Goal: Task Accomplishment & Management: Use online tool/utility

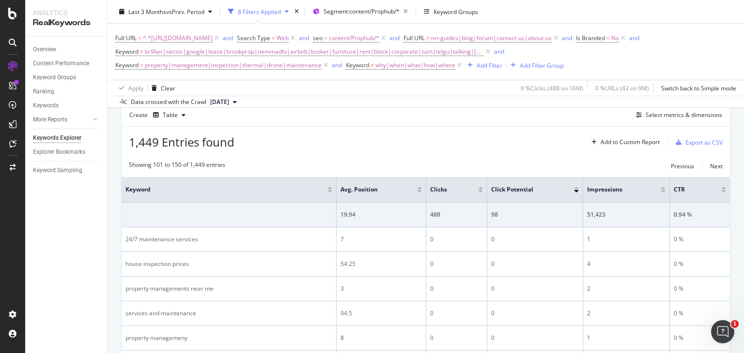
scroll to position [263, 0]
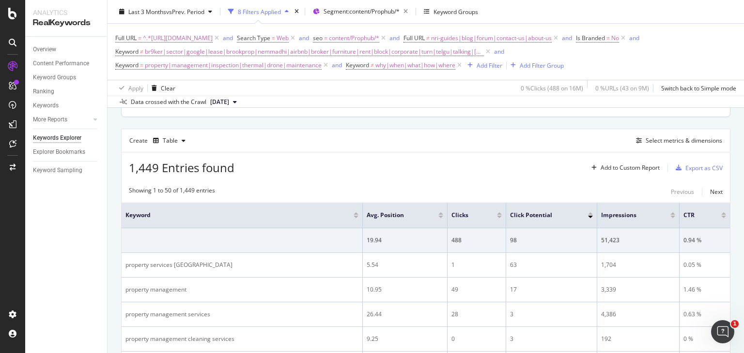
scroll to position [246, 0]
click at [689, 162] on div "Export as CSV" at bounding box center [697, 167] width 51 height 15
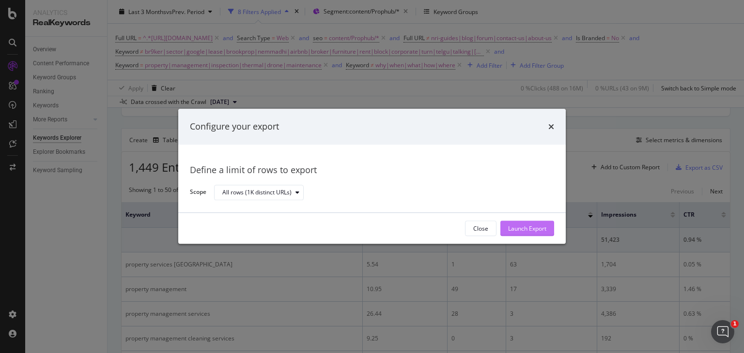
click at [521, 226] on div "Launch Export" at bounding box center [527, 229] width 38 height 8
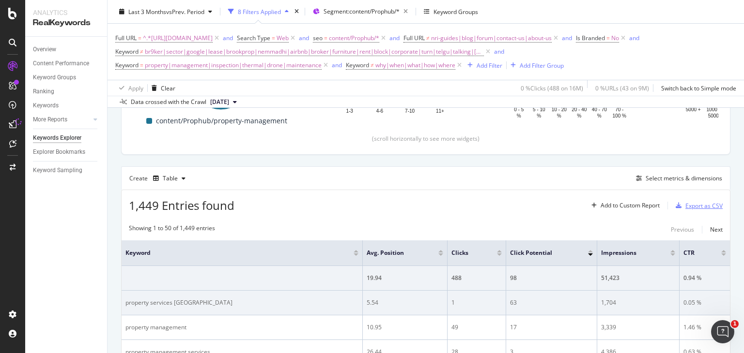
scroll to position [188, 0]
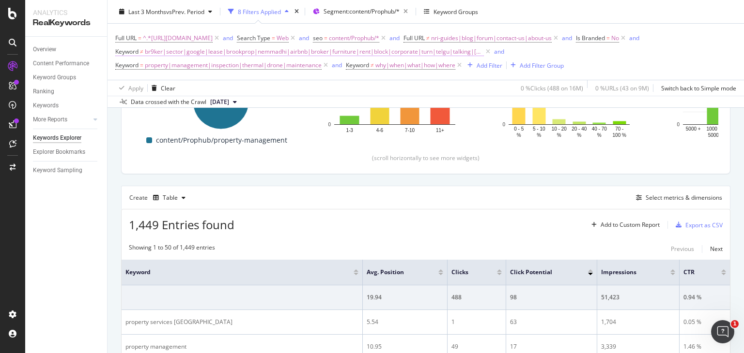
click at [296, 50] on span "br9ker|sector|google|lease|brookprop|nemmadhi|airbnb|broker|furniture|rent|bloc…" at bounding box center [314, 52] width 339 height 14
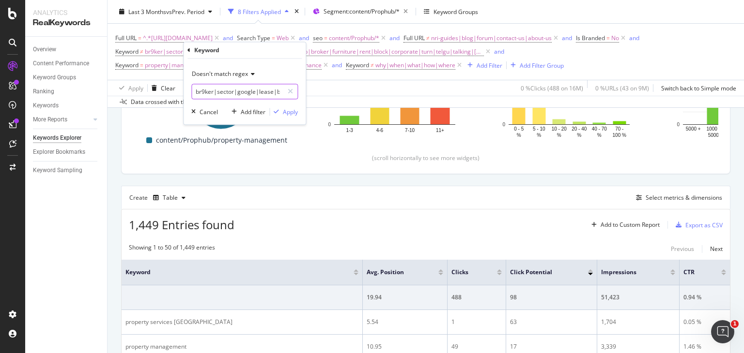
click at [247, 91] on input "br9ker|sector|google|lease|brookprop|nemmadhi|airbnb|broker|furniture|rent|bloc…" at bounding box center [238, 91] width 92 height 15
type input "br9ker|sector|google|lease|brookprop|nemmadhi|airbnb|broker|furniture|rent|bloc…"
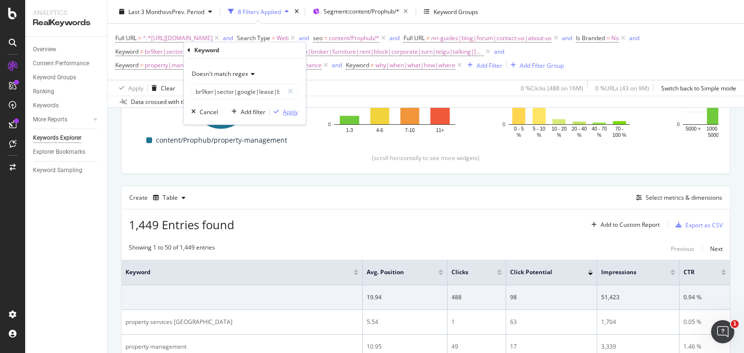
click at [287, 111] on div "Apply" at bounding box center [290, 112] width 15 height 8
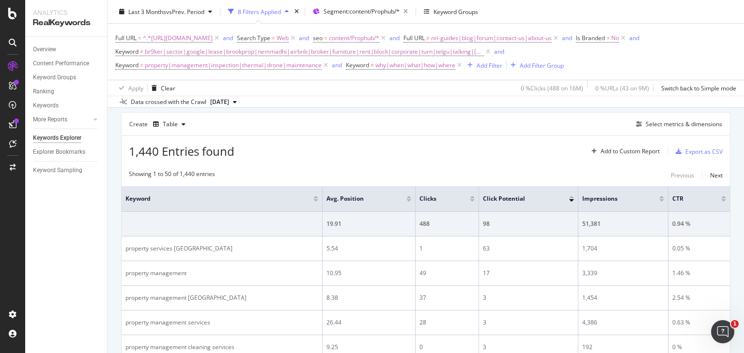
scroll to position [261, 0]
click at [461, 47] on span "br9ker|sector|google|lease|brookprop|nemmadhi|airbnb|broker|furniture|rent|bloc…" at bounding box center [314, 52] width 339 height 14
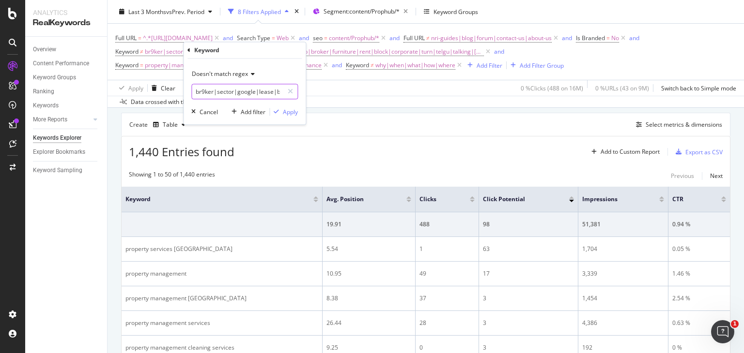
click at [261, 90] on input "br9ker|sector|google|lease|brookprop|nemmadhi|airbnb|broker|furniture|rent|bloc…" at bounding box center [238, 91] width 92 height 15
type input "br9ker|sector|google|lease|brookprop|nemmadhi|airbnb|broker|furniture|rent|bloc…"
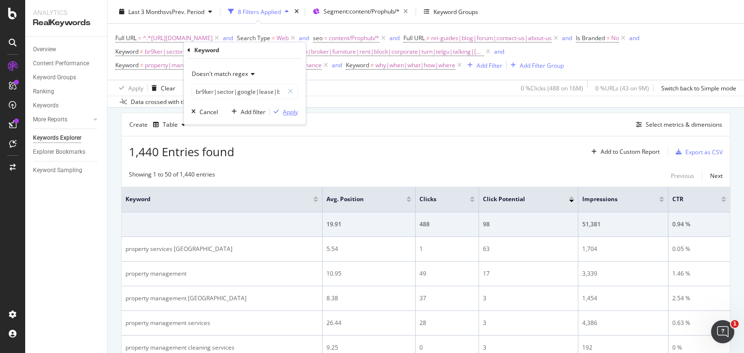
click at [283, 111] on div "Apply" at bounding box center [290, 112] width 15 height 8
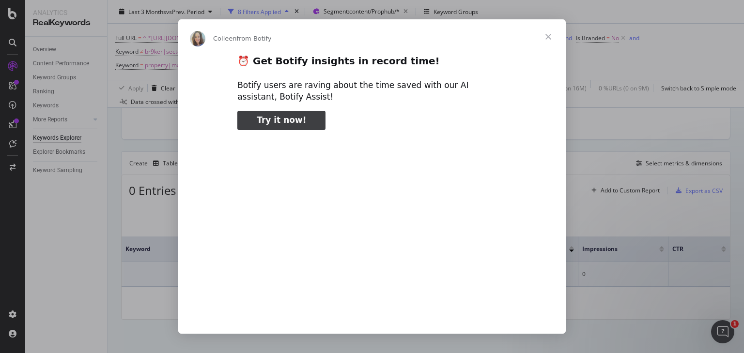
type input "729053"
click at [549, 37] on span "Close" at bounding box center [548, 36] width 35 height 35
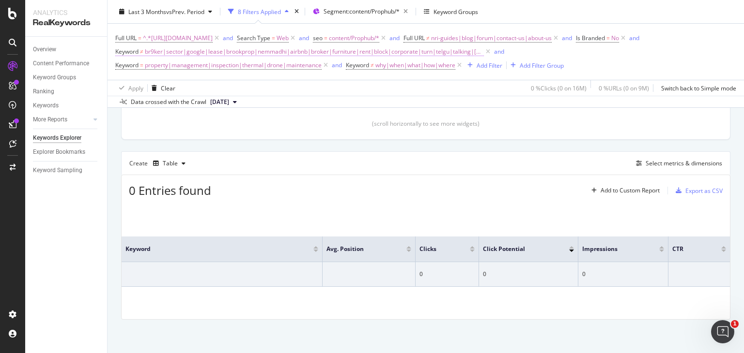
click at [387, 51] on span "br9ker|sector|google|lease|brookprop|nemmadhi|airbnb|broker|furniture|rent|bloc…" at bounding box center [314, 52] width 339 height 14
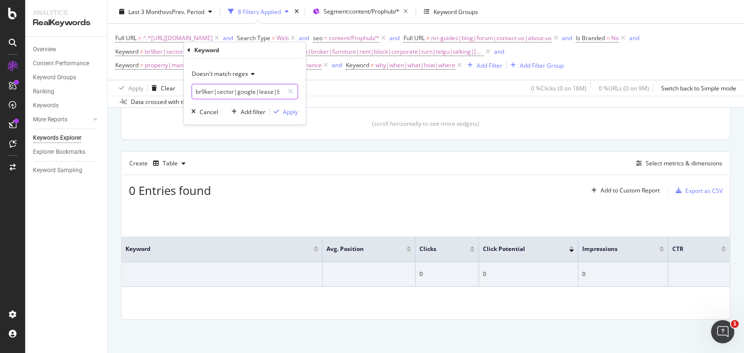
click at [245, 92] on input "br9ker|sector|google|lease|brookprop|nemmadhi|airbnb|broker|furniture|rent|bloc…" at bounding box center [238, 91] width 92 height 15
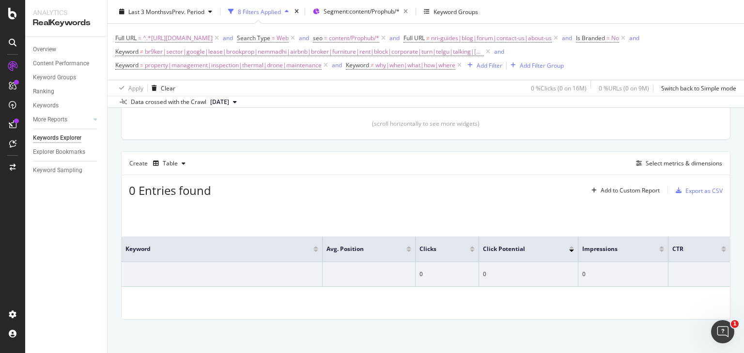
click at [260, 175] on div "0 Entries found Add to Custom Report Export as CSV" at bounding box center [426, 187] width 608 height 24
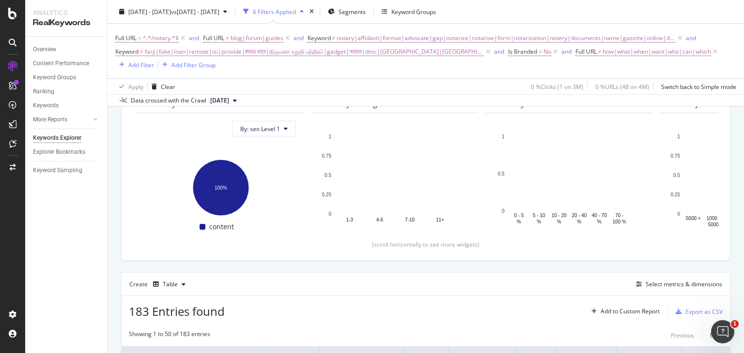
scroll to position [99, 0]
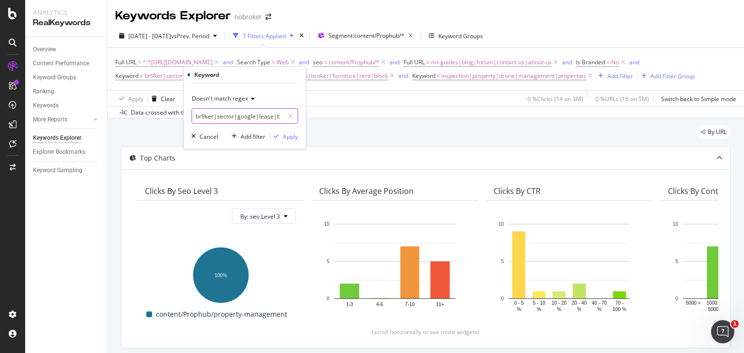
click at [246, 120] on input "br9ker|sector|google|lease|brookprop|nemmadhi|airbnb|broker|furniture|rent|block" at bounding box center [238, 115] width 92 height 15
type input "br9ker|sector|google|lease|brookprop|nemmadhi|airbnb|broker|furniture|rent|bloc…"
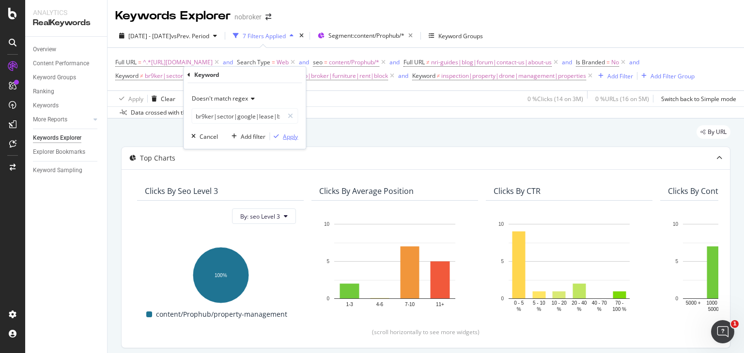
click at [287, 137] on div "Apply" at bounding box center [290, 136] width 15 height 8
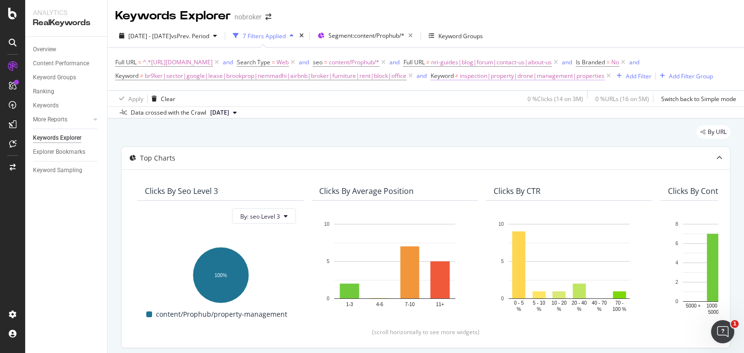
click at [544, 76] on span "inspection|property|drone|management|properties" at bounding box center [532, 76] width 145 height 14
click at [442, 147] on div "By URL" at bounding box center [425, 135] width 609 height 21
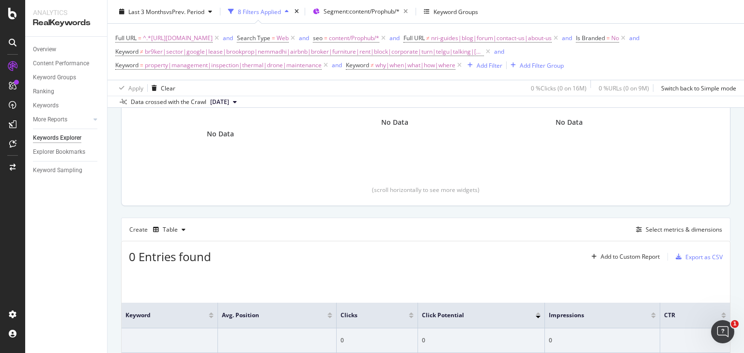
scroll to position [219, 0]
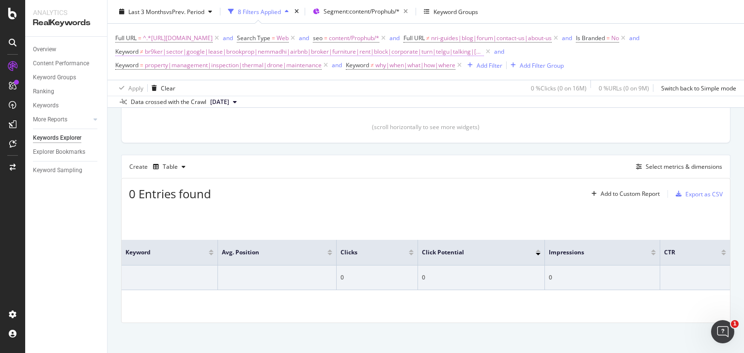
click at [372, 50] on span "br9ker|sector|google|lease|brookprop|nemmadhi|airbnb|broker|furniture|rent|bloc…" at bounding box center [314, 52] width 339 height 14
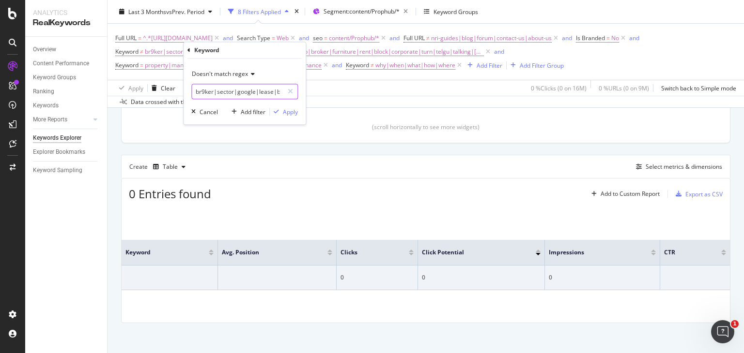
click at [227, 95] on input "br9ker|sector|google|lease|brookprop|nemmadhi|airbnb|broker|furniture|rent|bloc…" at bounding box center [238, 91] width 92 height 15
click at [247, 87] on input "br9ker|sector|google|lease|brookprop|nemmadhi|airbnb|broker|furniture|rent|bloc…" at bounding box center [238, 91] width 92 height 15
type input "br9ker|sector|google|lease|brookprop|nemmadhi|airbnb|broker|furniture|rent|bloc…"
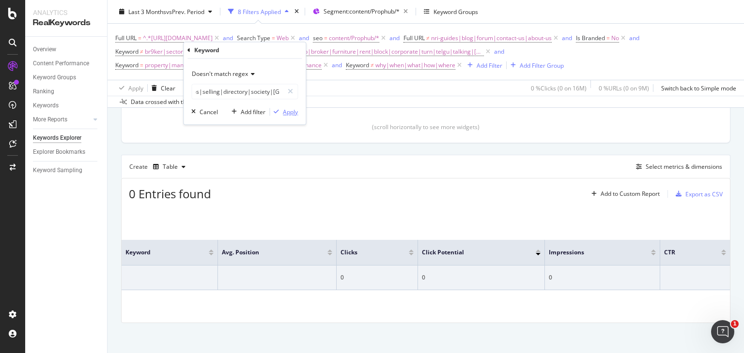
scroll to position [0, 0]
click at [289, 110] on div "Apply" at bounding box center [290, 112] width 15 height 8
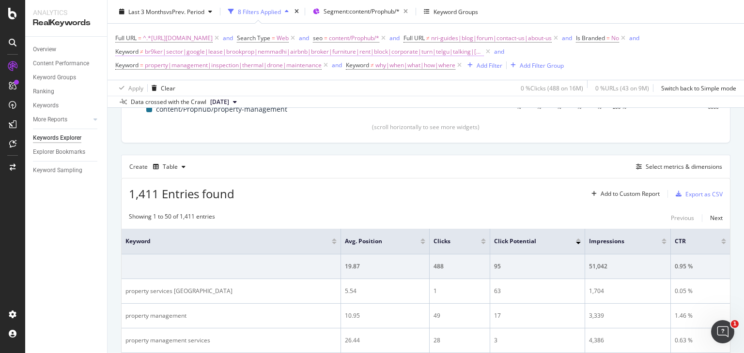
click at [317, 51] on span "br9ker|sector|google|lease|brookprop|nemmadhi|airbnb|broker|furniture|rent|bloc…" at bounding box center [314, 52] width 339 height 14
click at [376, 51] on span "br9ker|sector|google|lease|brookprop|nemmadhi|airbnb|broker|furniture|rent|bloc…" at bounding box center [314, 52] width 339 height 14
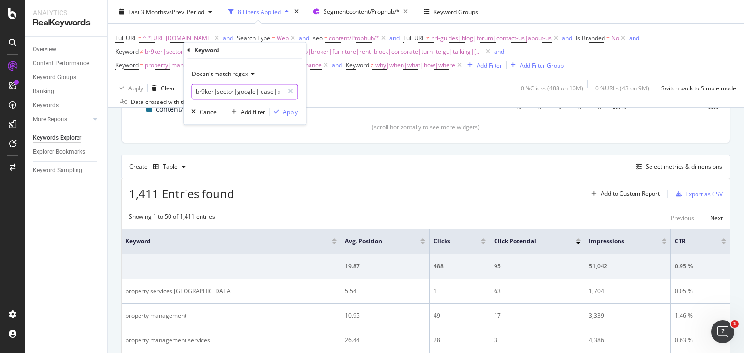
click at [216, 89] on input "br9ker|sector|google|lease|brookprop|nemmadhi|airbnb|broker|furniture|rent|bloc…" at bounding box center [238, 91] width 92 height 15
click at [264, 90] on input "br9ker|sector|google|lease|brookprop|nemmadhi|airbnb|broker|furniture|rent|bloc…" at bounding box center [238, 91] width 92 height 15
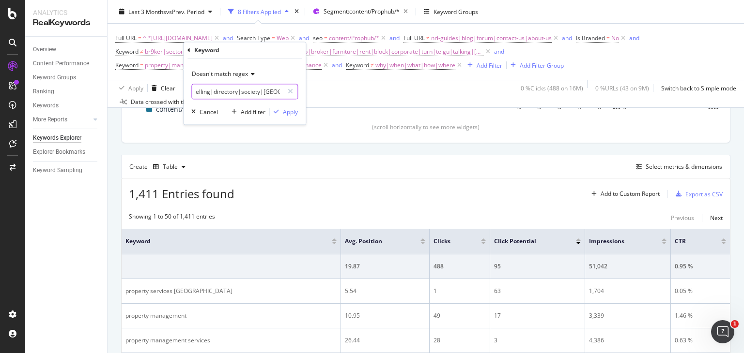
click at [269, 91] on input "br9ker|sector|google|lease|brookprop|nemmadhi|airbnb|broker|furniture|rent|bloc…" at bounding box center [238, 91] width 92 height 15
type input "br9ker|sector|google|lease|brookprop|nemmadhi|airbnb|broker|furniture|rent|bloc…"
click at [283, 108] on div "Apply" at bounding box center [290, 112] width 15 height 8
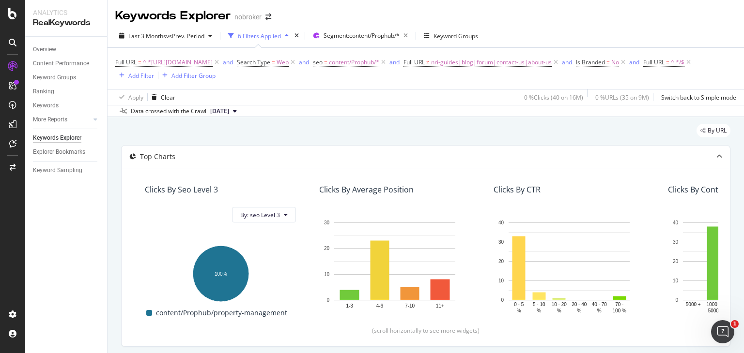
scroll to position [303, 0]
